Goal: Task Accomplishment & Management: Use online tool/utility

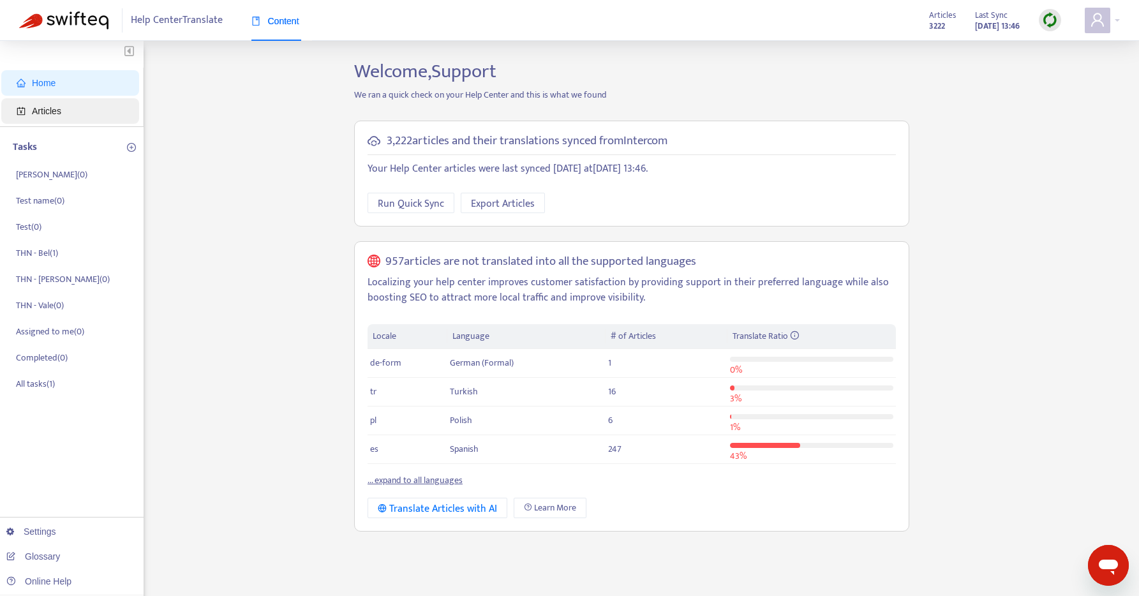
click at [42, 106] on span "Articles" at bounding box center [46, 111] width 29 height 10
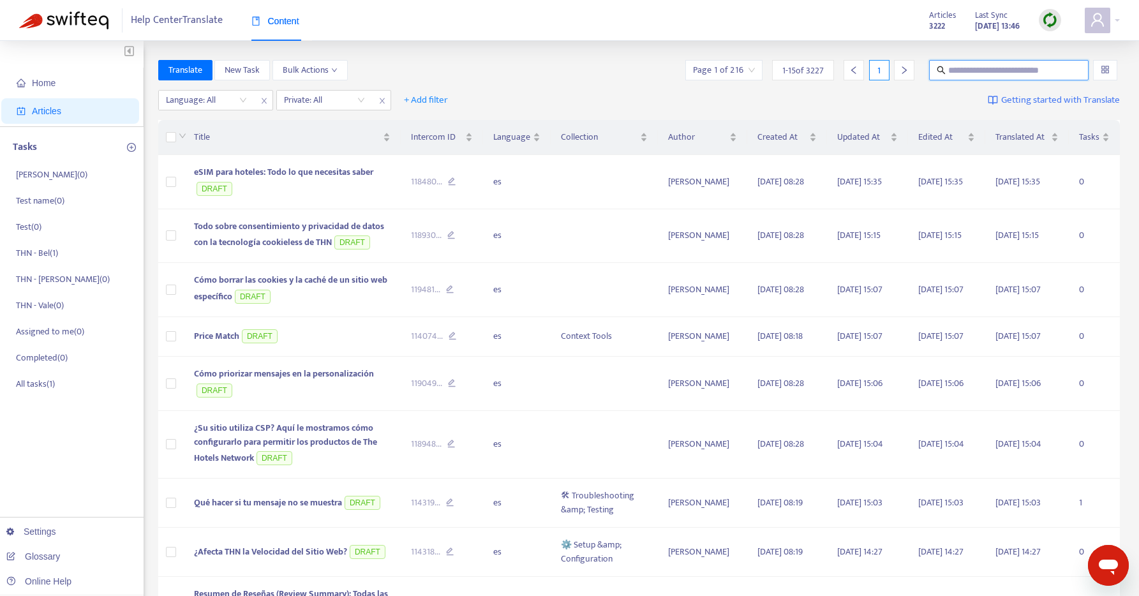
click at [1027, 70] on input "text" at bounding box center [1009, 70] width 123 height 14
type input "****"
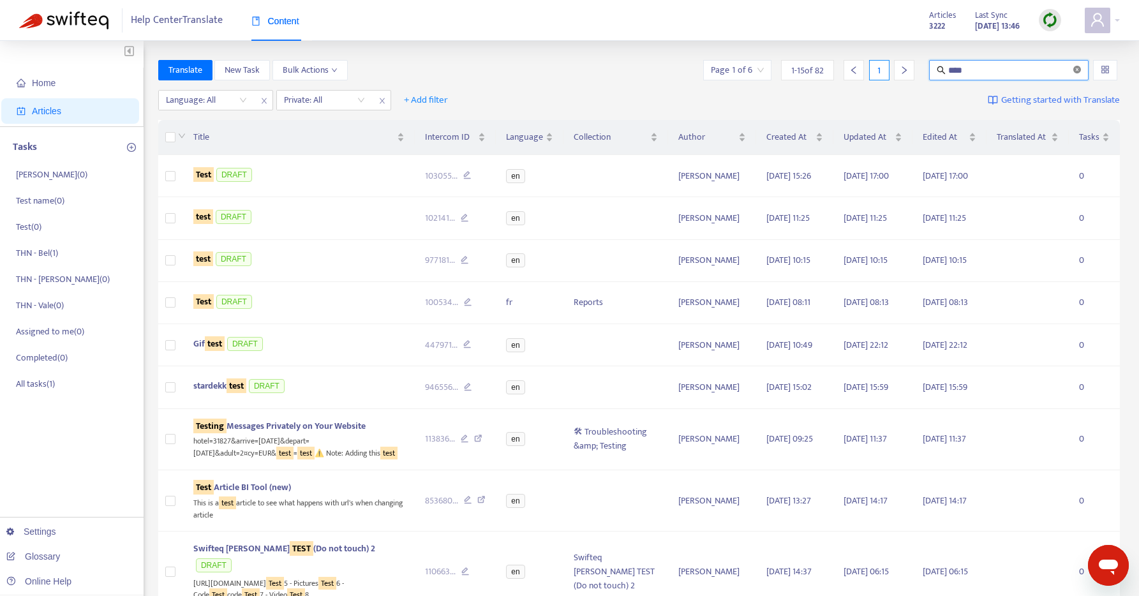
click at [1080, 67] on icon "close-circle" at bounding box center [1077, 70] width 8 height 8
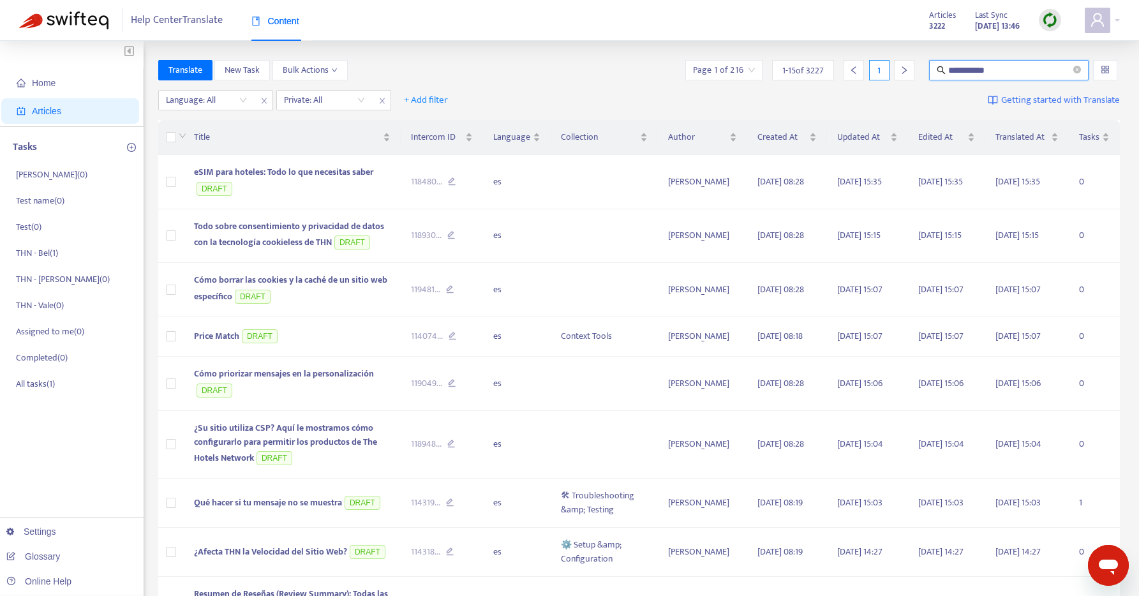
type input "**********"
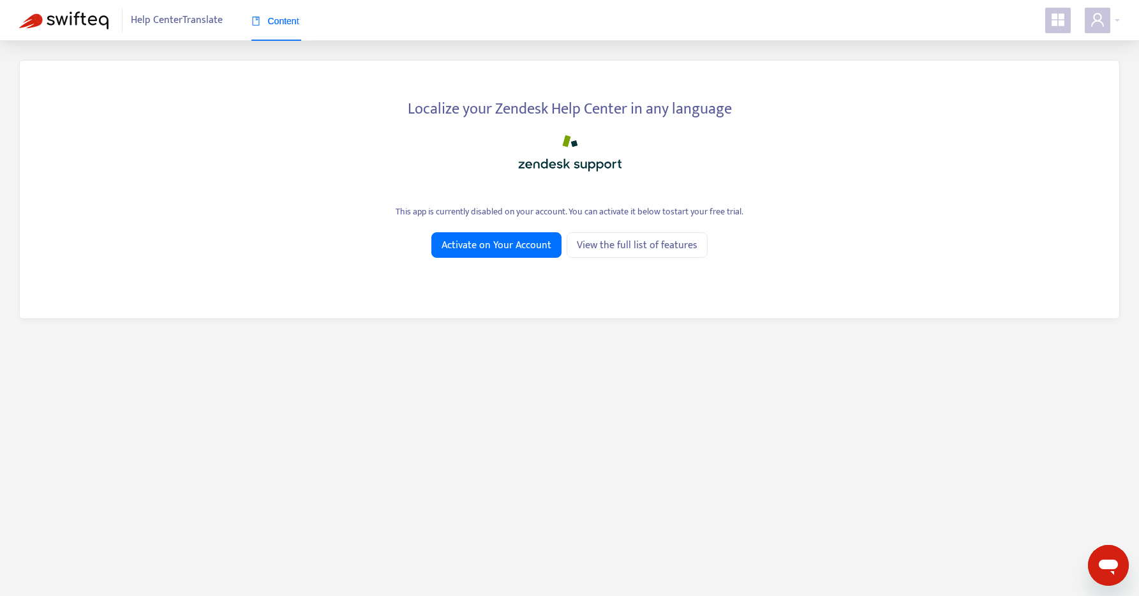
click at [1060, 26] on icon "appstore" at bounding box center [1058, 19] width 13 height 13
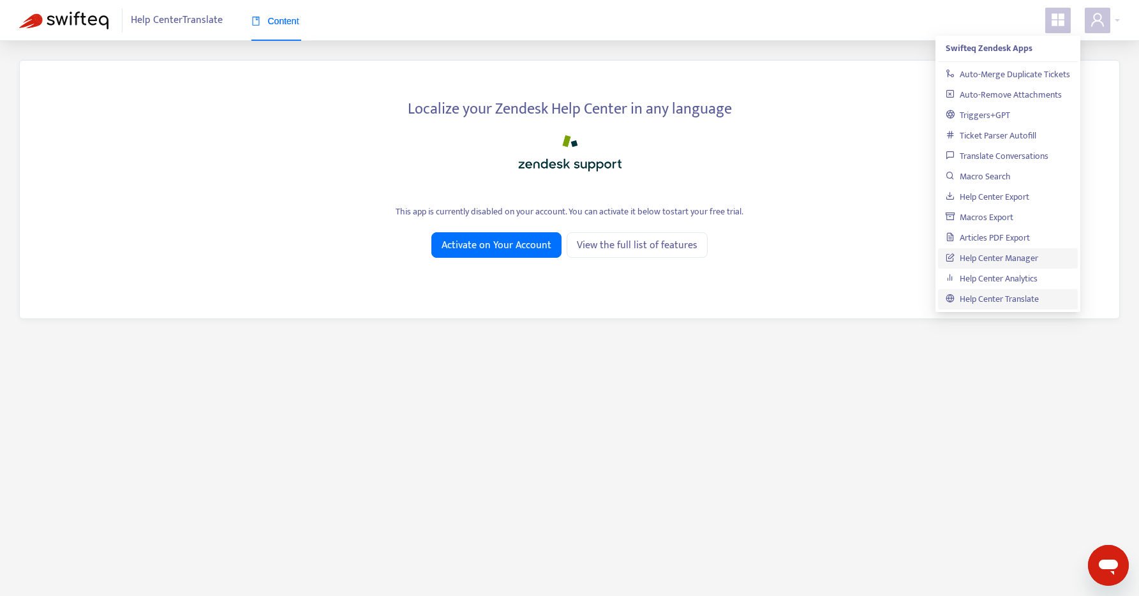
click at [981, 259] on link "Help Center Manager" at bounding box center [992, 258] width 93 height 15
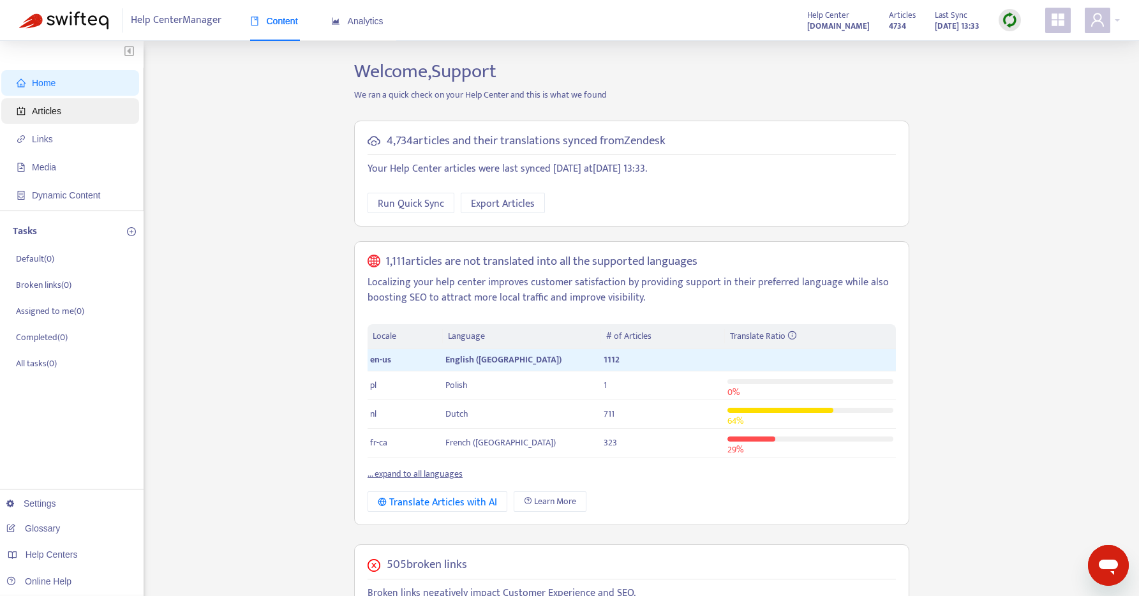
click at [40, 107] on span "Articles" at bounding box center [46, 111] width 29 height 10
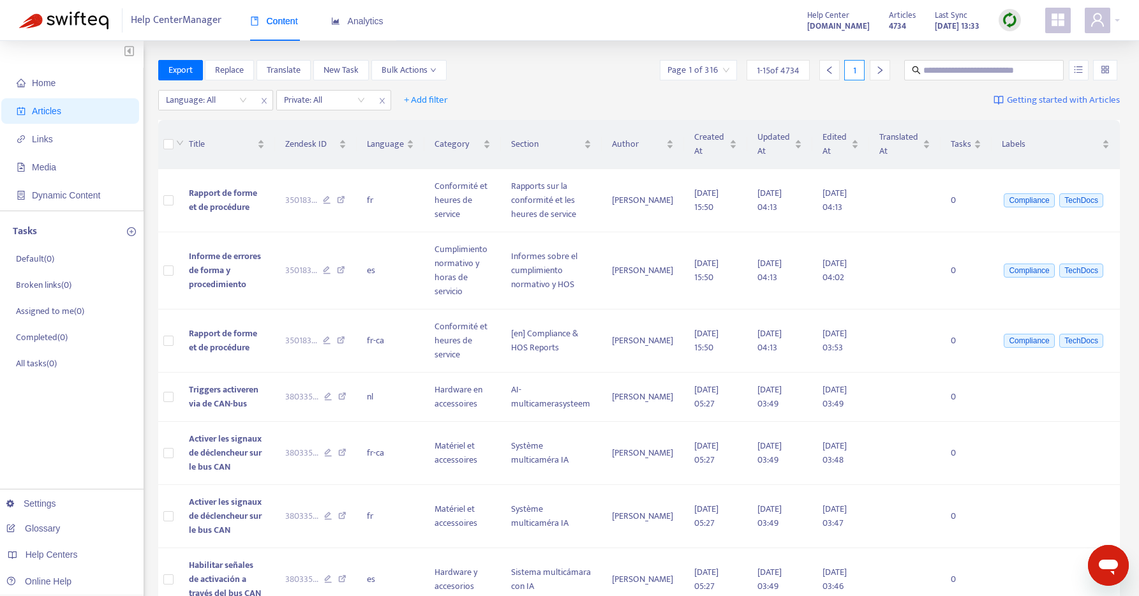
click at [816, 25] on strong "kb.samsara.com" at bounding box center [838, 26] width 63 height 14
click at [387, 17] on div "Content Analytics" at bounding box center [323, 21] width 146 height 39
click at [368, 28] on div "Analytics" at bounding box center [357, 21] width 52 height 39
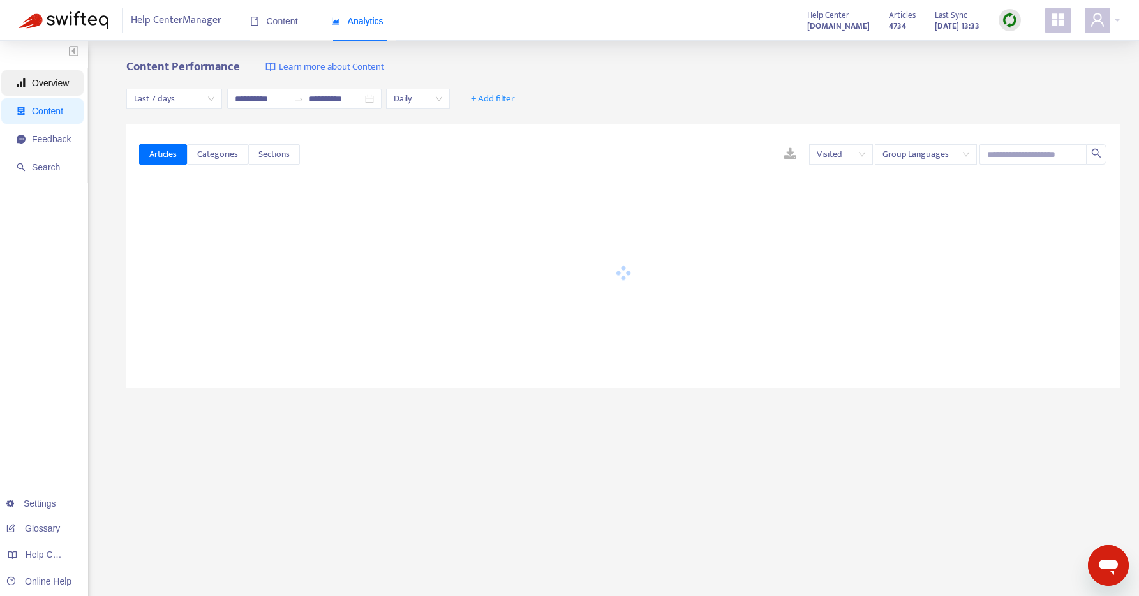
click at [46, 80] on span "Overview" at bounding box center [50, 83] width 37 height 10
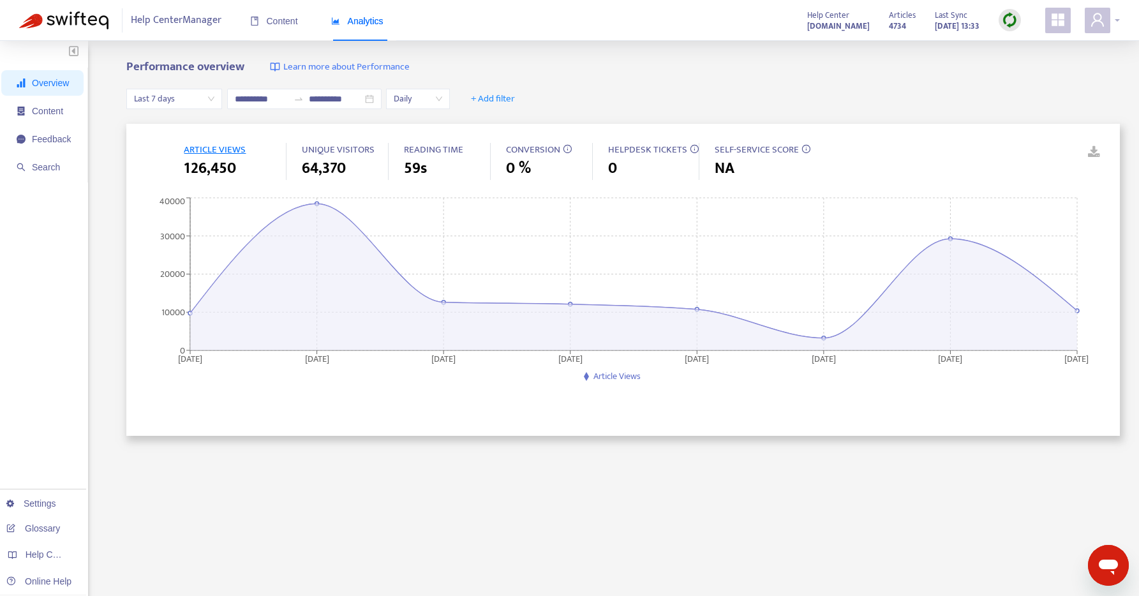
click at [1099, 28] on span at bounding box center [1098, 21] width 26 height 26
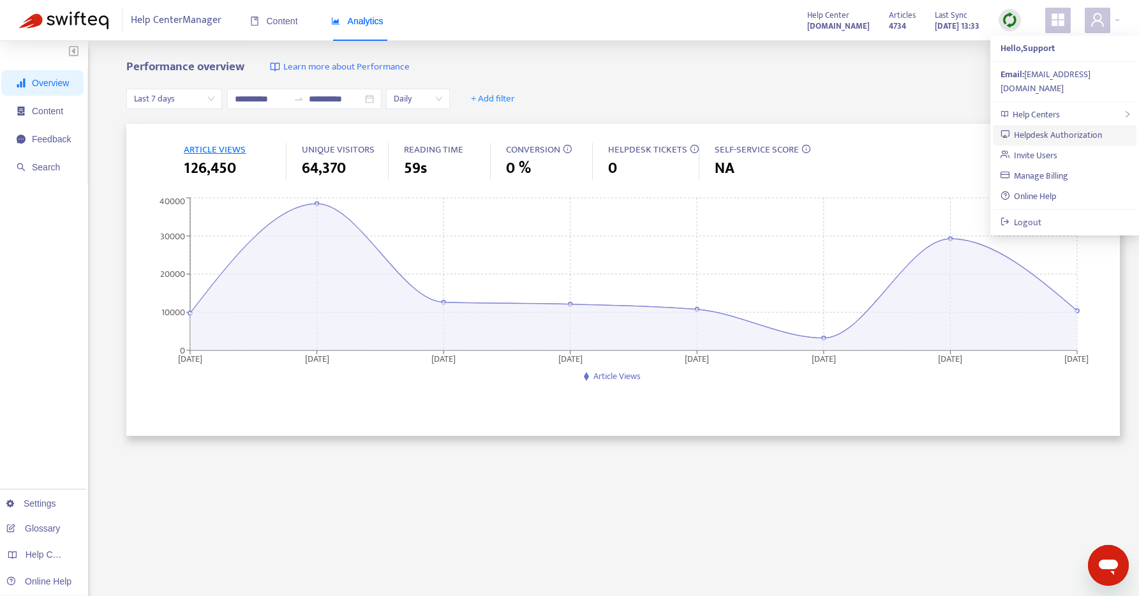
click at [1060, 128] on link "Helpdesk Authorization" at bounding box center [1052, 135] width 102 height 15
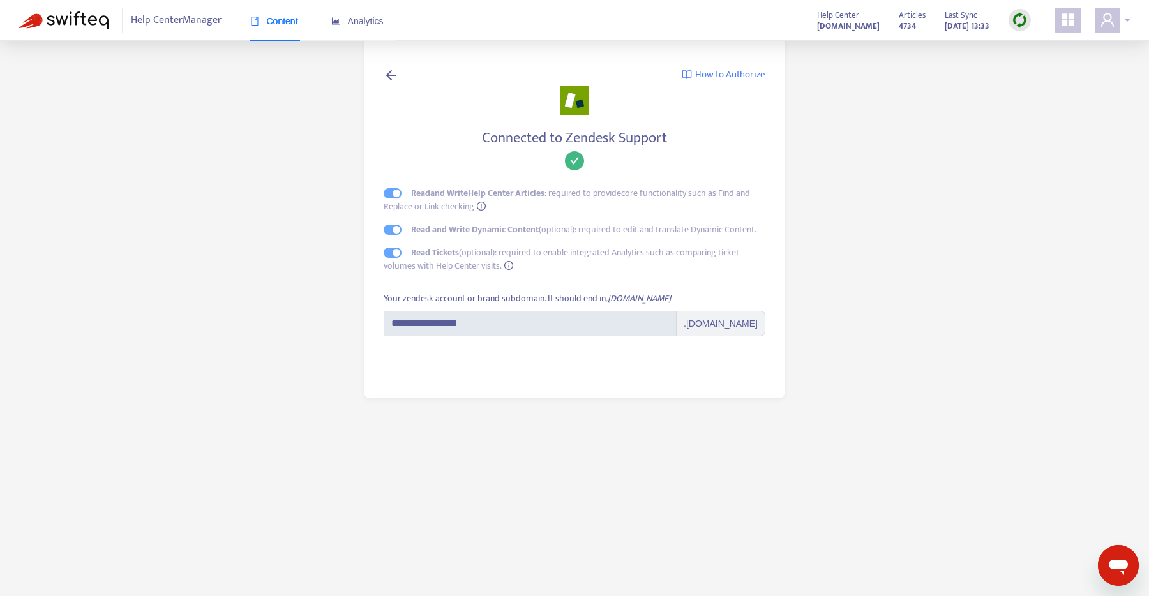
click at [1113, 18] on icon "user" at bounding box center [1107, 19] width 15 height 15
